Goal: Transaction & Acquisition: Obtain resource

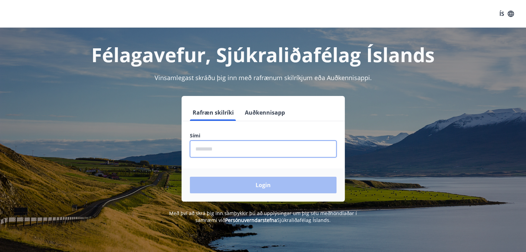
click at [223, 144] on input "phone" at bounding box center [263, 149] width 147 height 17
type input "********"
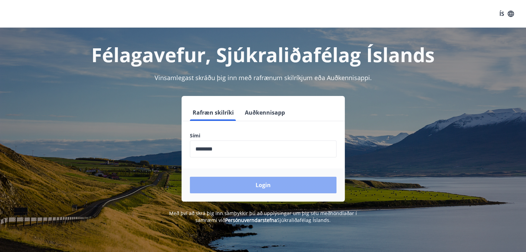
click at [232, 182] on button "Login" at bounding box center [263, 185] width 147 height 17
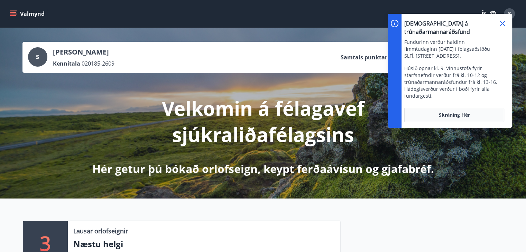
click at [502, 23] on icon at bounding box center [502, 23] width 5 height 5
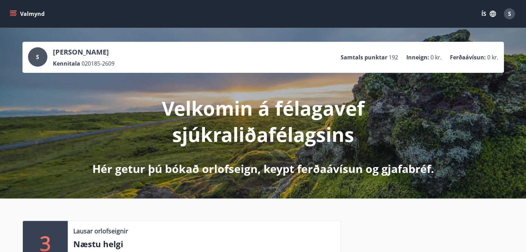
click at [16, 13] on icon "menu" at bounding box center [13, 13] width 7 height 7
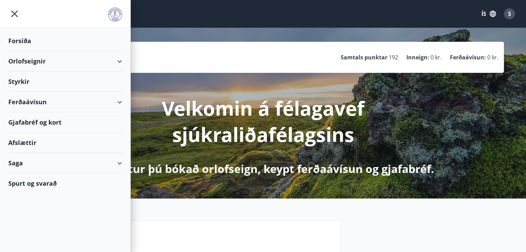
click at [35, 100] on div "Ferðaávísun" at bounding box center [65, 102] width 114 height 20
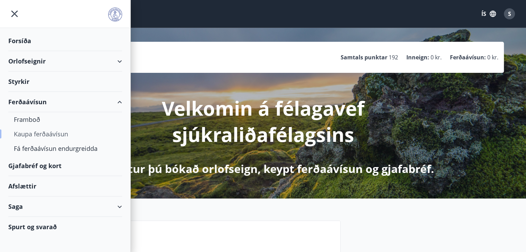
click at [40, 133] on div "Kaupa ferðaávísun" at bounding box center [65, 134] width 103 height 15
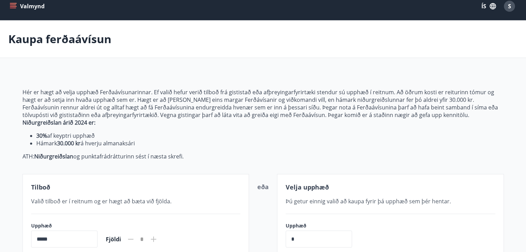
scroll to position [7, 0]
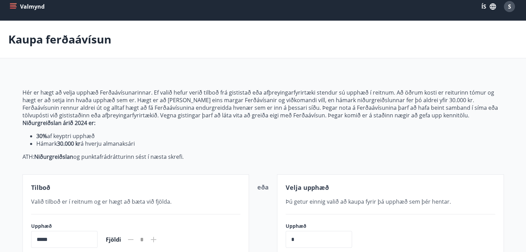
click at [12, 4] on icon "menu" at bounding box center [13, 6] width 7 height 7
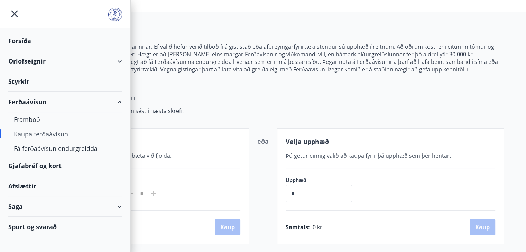
scroll to position [60, 0]
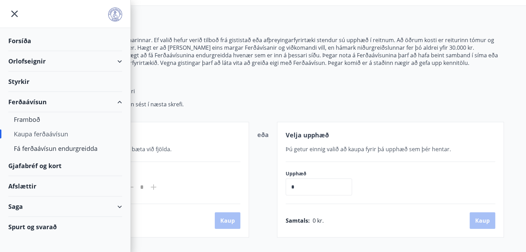
click at [32, 162] on div "Gjafabréf og kort" at bounding box center [65, 166] width 114 height 20
click at [31, 84] on div "Styrkir" at bounding box center [65, 82] width 114 height 20
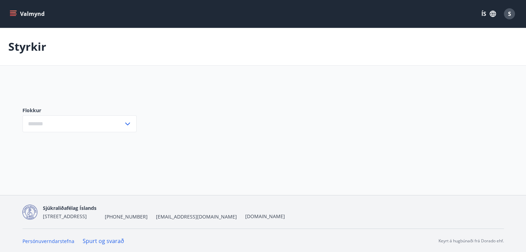
type input "***"
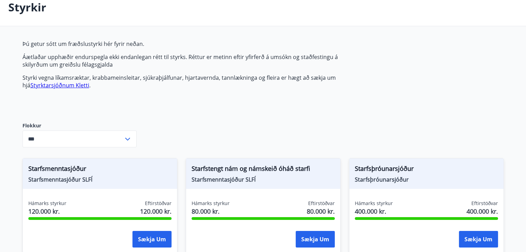
scroll to position [39, 0]
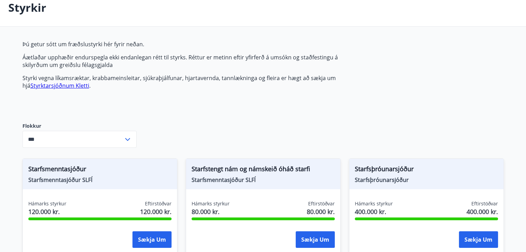
click at [123, 138] on icon at bounding box center [127, 139] width 8 height 8
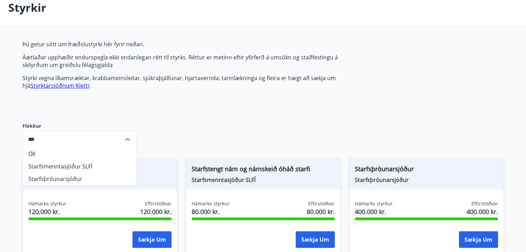
click at [123, 138] on icon at bounding box center [127, 139] width 8 height 8
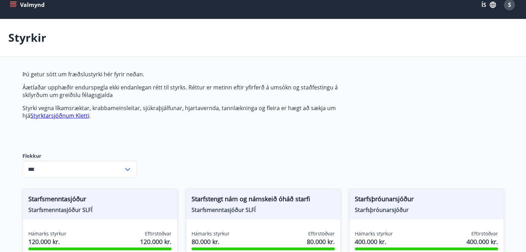
scroll to position [0, 0]
